Goal: Information Seeking & Learning: Learn about a topic

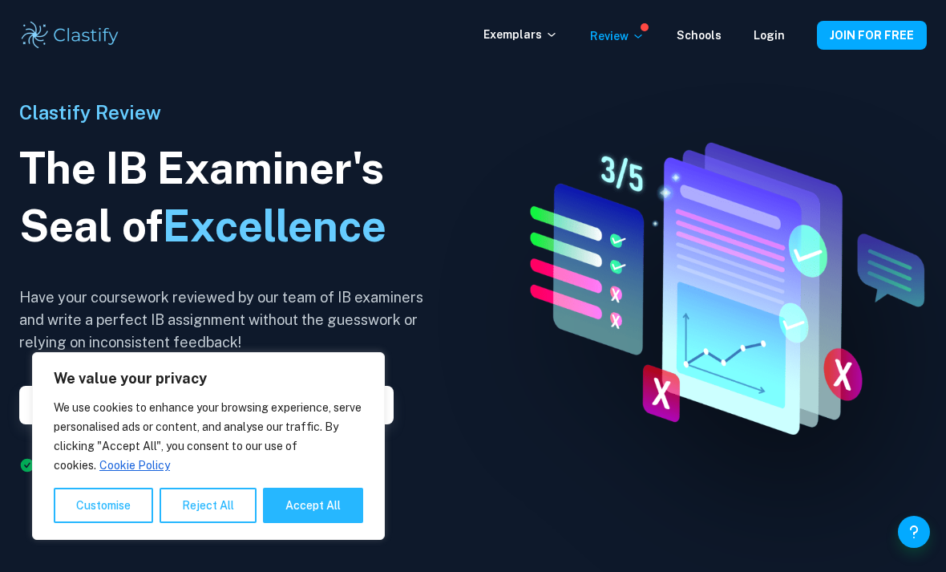
click at [334, 512] on button "Accept All" at bounding box center [313, 505] width 100 height 35
checkbox input "true"
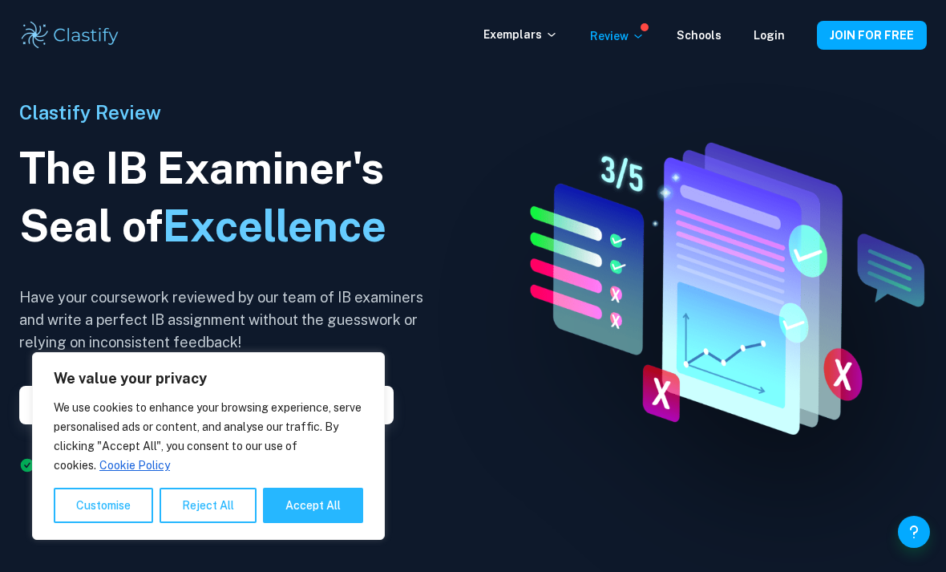
checkbox input "true"
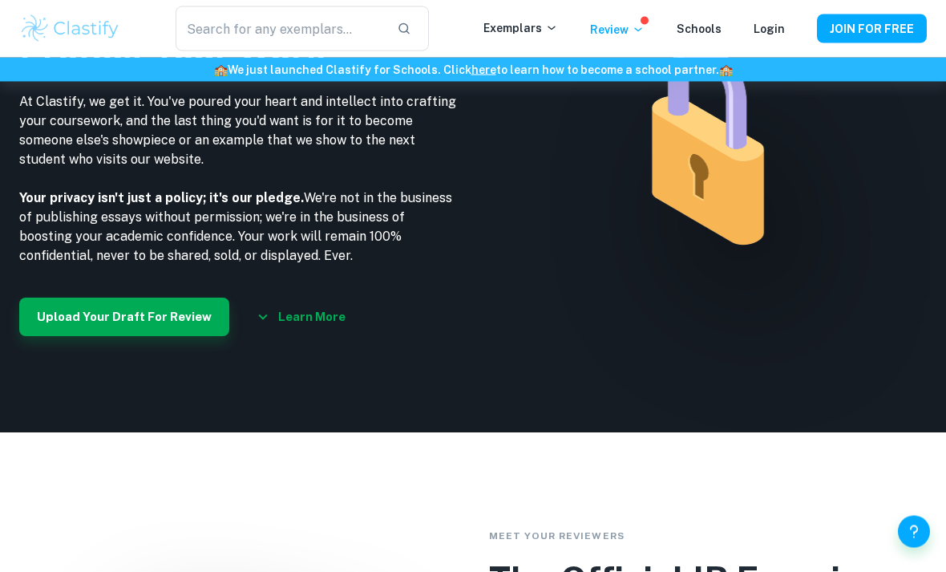
scroll to position [2137, 0]
click at [557, 24] on icon at bounding box center [551, 28] width 13 height 13
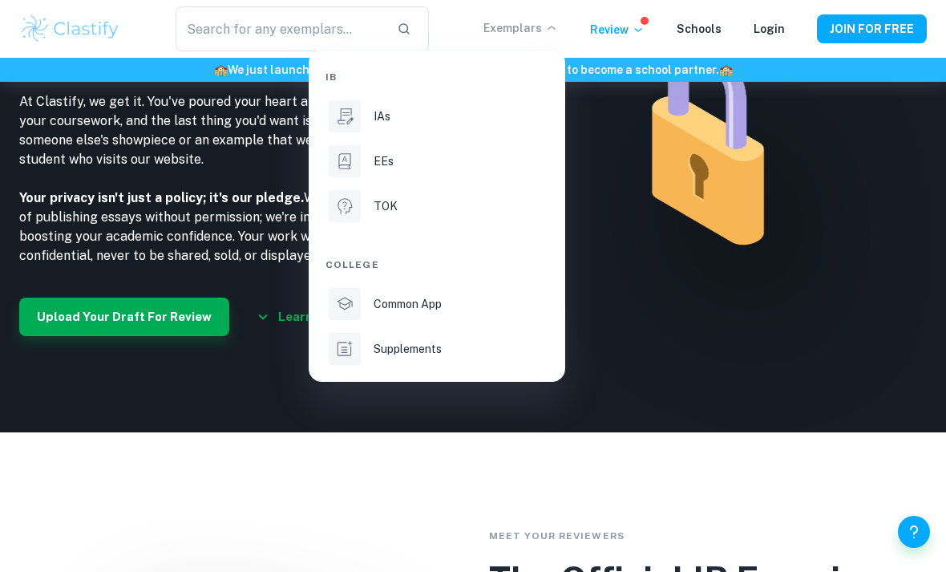
click at [476, 221] on li "TOK" at bounding box center [437, 206] width 223 height 38
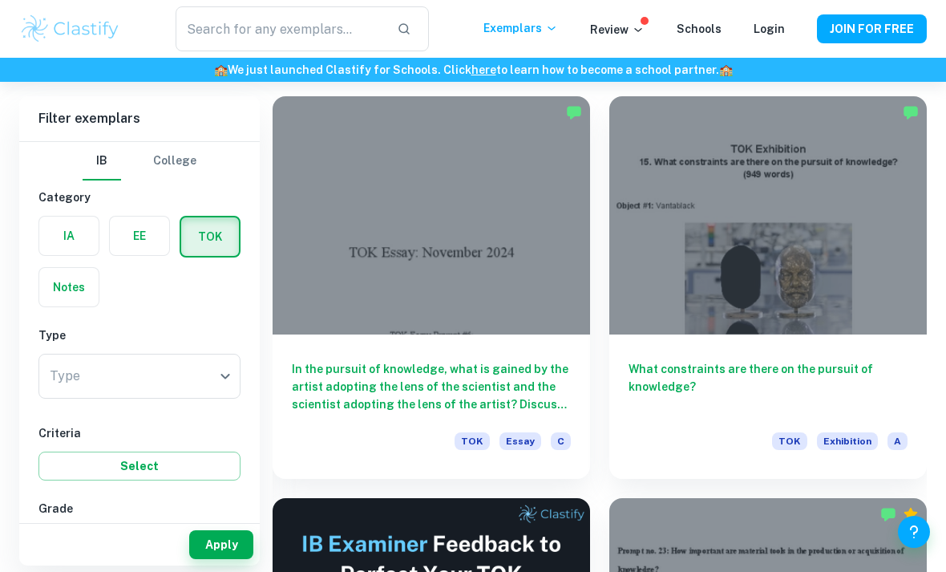
scroll to position [368, 0]
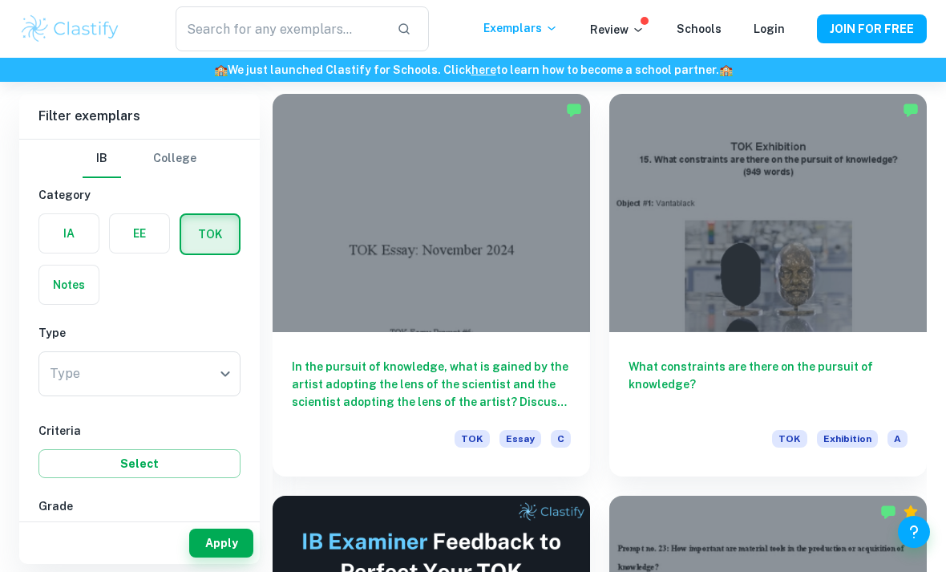
click at [146, 237] on label "button" at bounding box center [139, 233] width 59 height 38
click at [0, 0] on input "radio" at bounding box center [0, 0] width 0 height 0
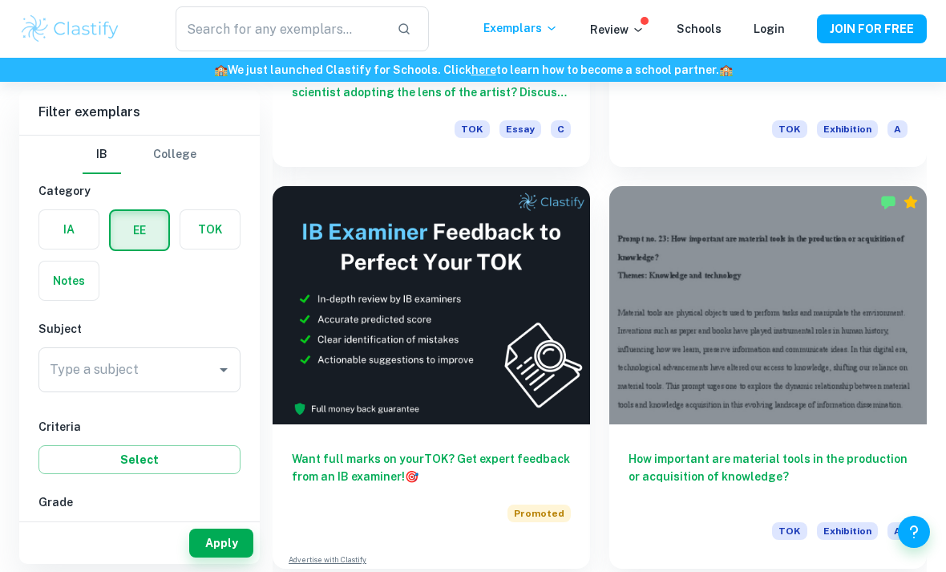
scroll to position [733, 0]
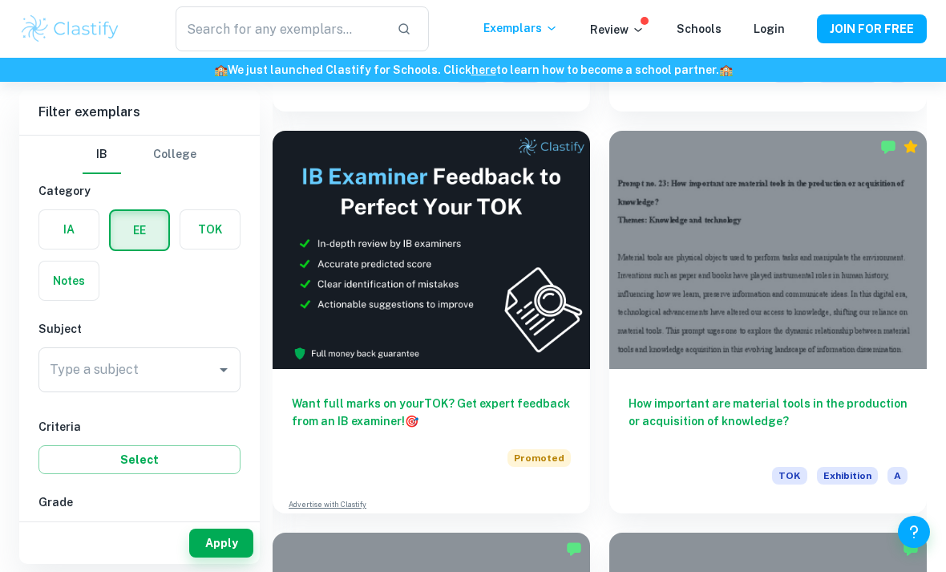
click at [205, 246] on label "button" at bounding box center [209, 229] width 59 height 38
click at [0, 0] on input "radio" at bounding box center [0, 0] width 0 height 0
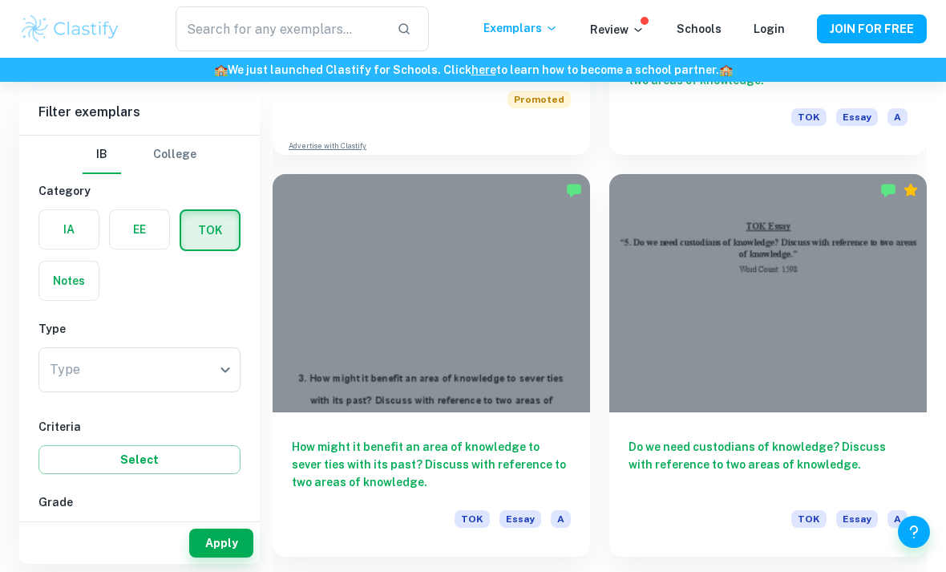
scroll to position [1927, 0]
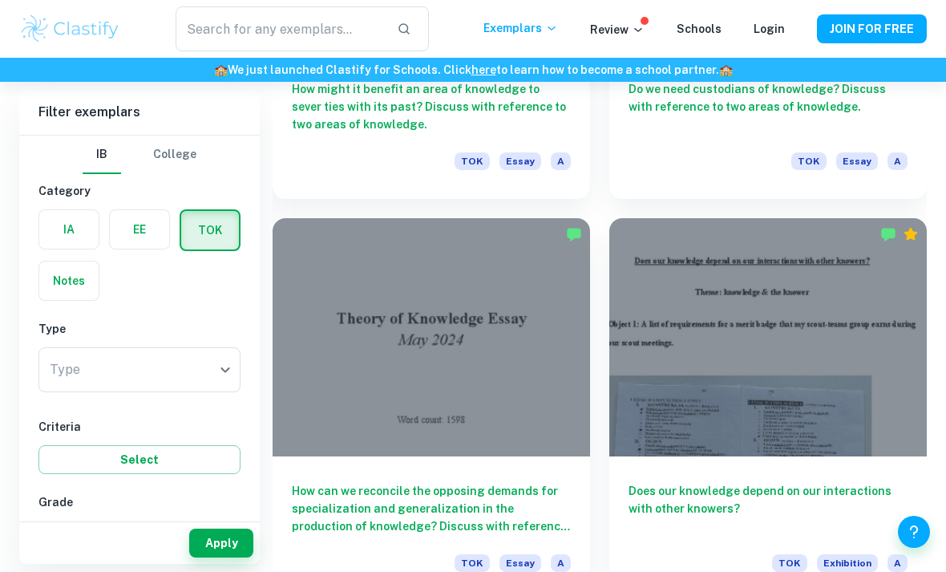
click at [347, 28] on input "text" at bounding box center [280, 28] width 209 height 45
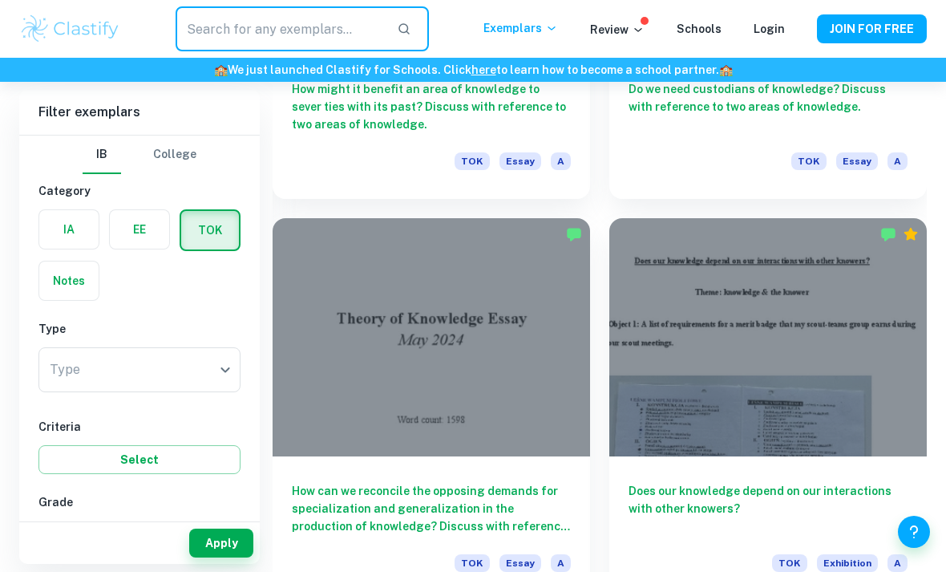
scroll to position [2252, 0]
click at [410, 31] on icon "button" at bounding box center [404, 28] width 11 height 11
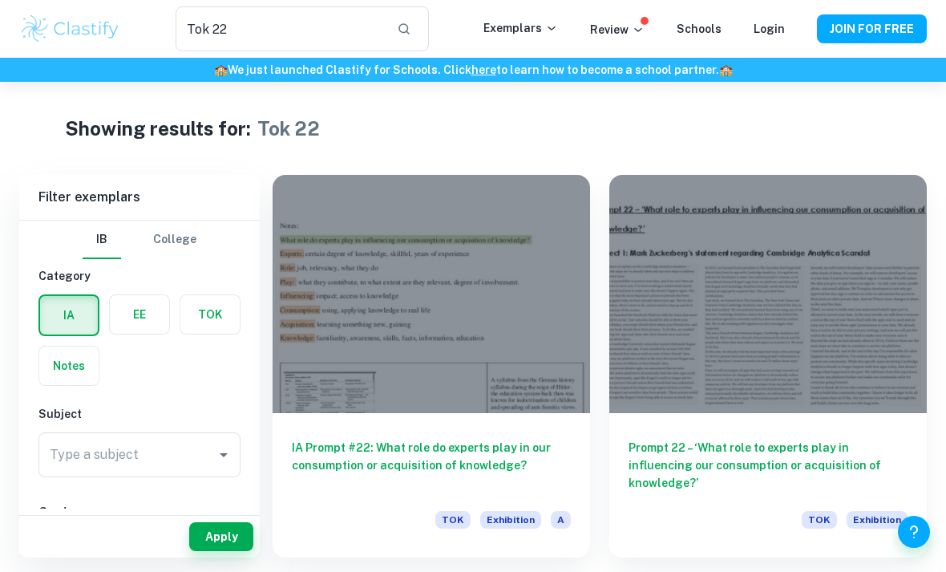
click at [338, 24] on input "Tok 22" at bounding box center [280, 28] width 209 height 45
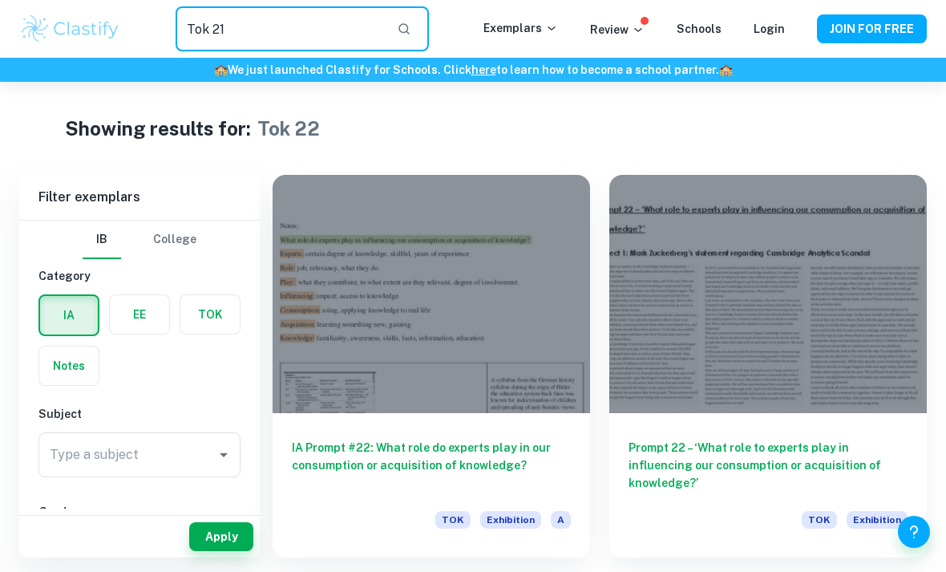
click at [428, 14] on div "Tok 21 ​" at bounding box center [302, 28] width 253 height 45
click at [418, 28] on button "button" at bounding box center [404, 28] width 27 height 27
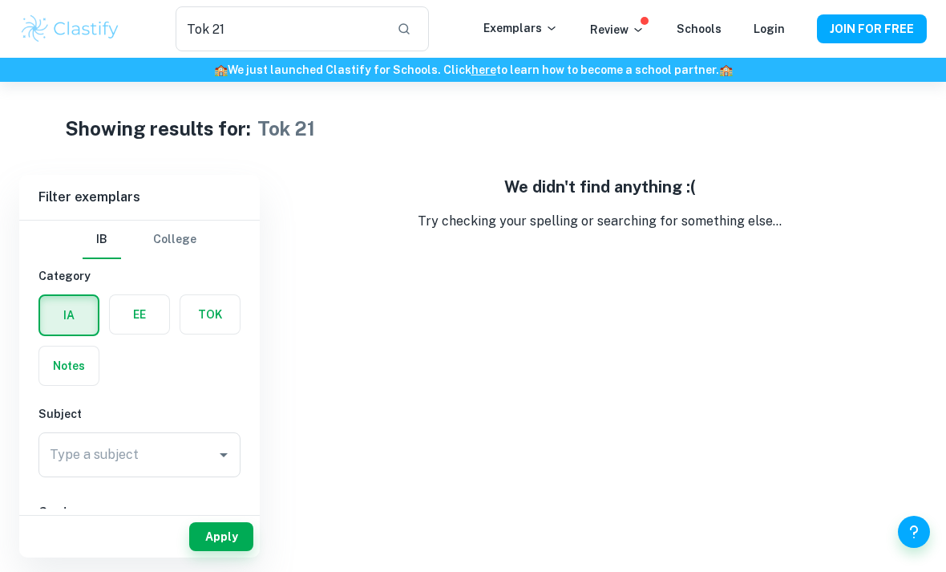
click at [358, 40] on input "Tok 21" at bounding box center [280, 28] width 209 height 45
click at [367, 33] on input "Tok 21" at bounding box center [280, 28] width 209 height 45
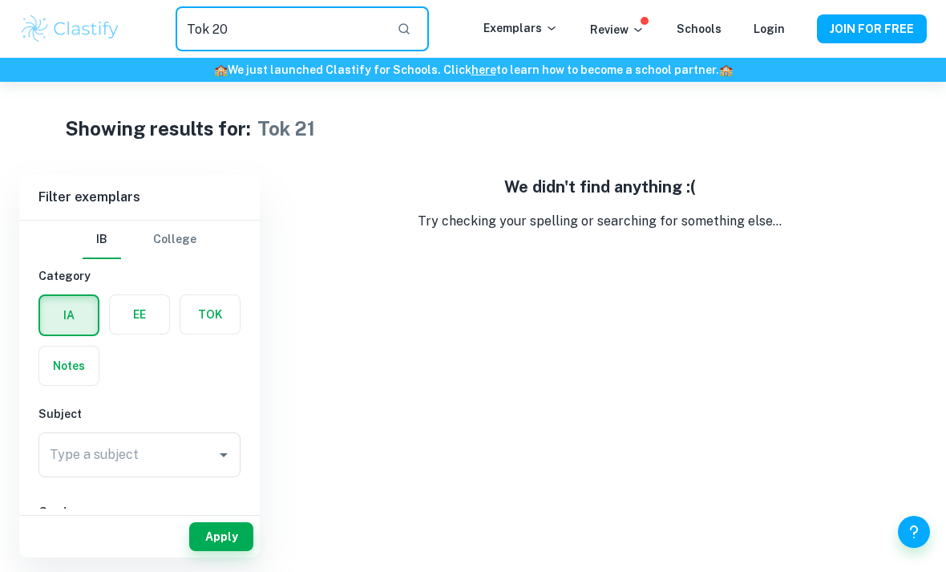
click at [407, 26] on icon "button" at bounding box center [404, 29] width 14 height 14
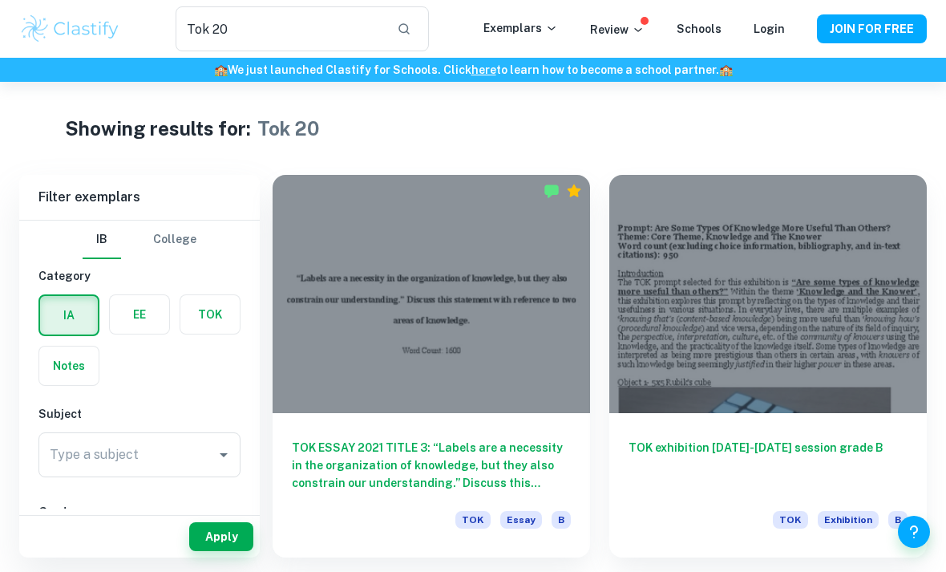
click at [211, 312] on label "button" at bounding box center [209, 314] width 59 height 38
click at [0, 0] on input "radio" at bounding box center [0, 0] width 0 height 0
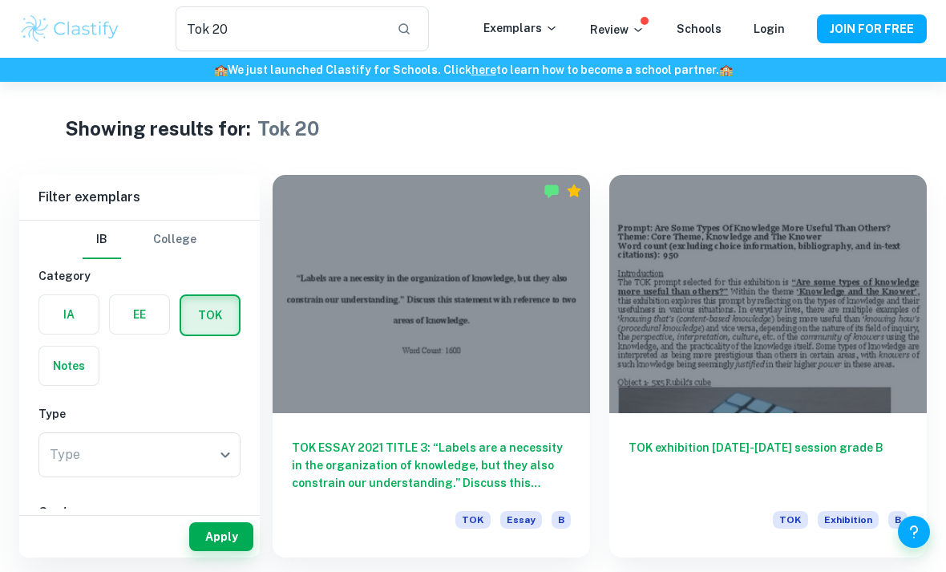
click at [355, 34] on input "Tok 20" at bounding box center [280, 28] width 209 height 45
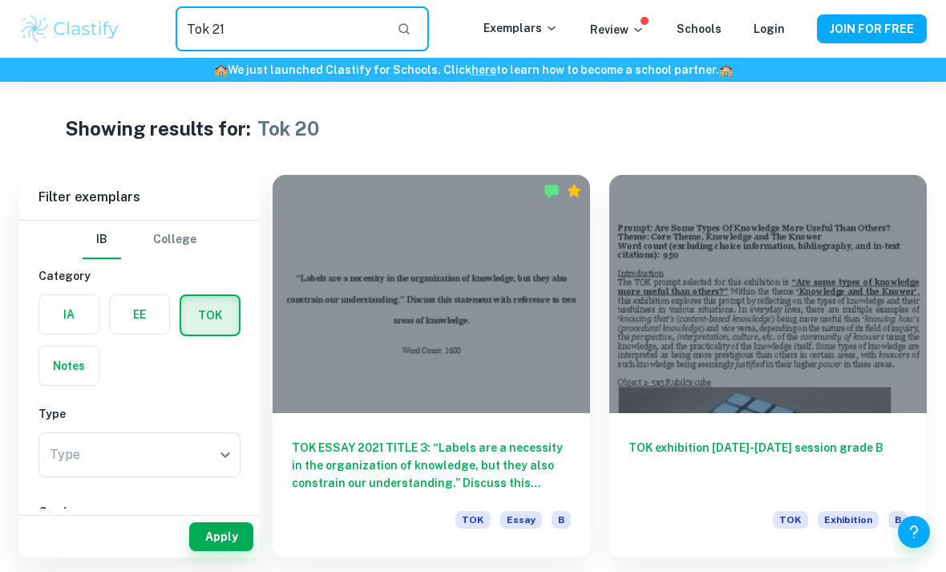
type input "Tok 21"
click at [411, 30] on icon "button" at bounding box center [404, 29] width 14 height 14
